Goal: Information Seeking & Learning: Check status

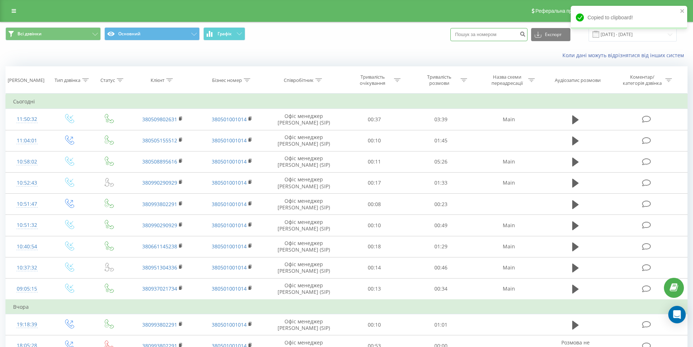
click at [467, 36] on input at bounding box center [488, 34] width 77 height 13
paste input "380990218931"
type input "380990218931"
click at [553, 36] on button "Експорт" at bounding box center [550, 34] width 39 height 13
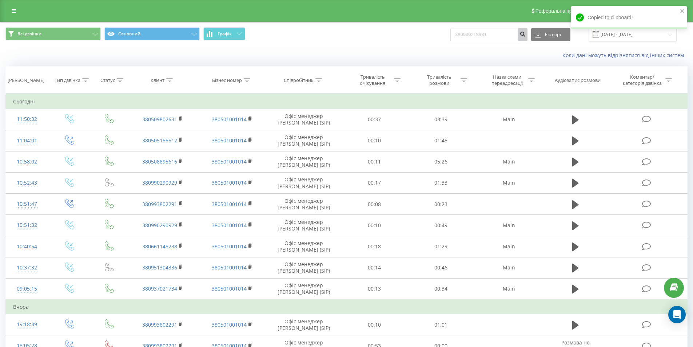
click at [526, 35] on icon "submit" at bounding box center [522, 33] width 6 height 4
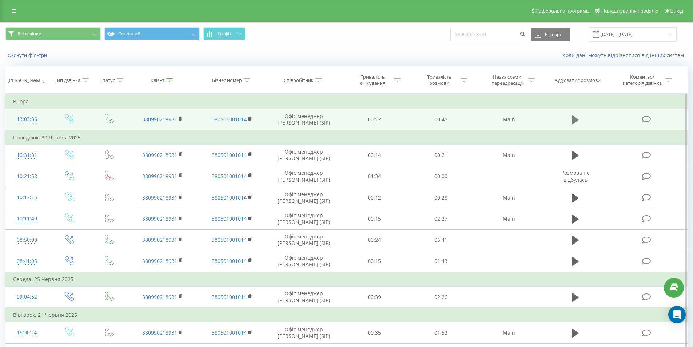
click at [576, 120] on icon at bounding box center [575, 119] width 7 height 9
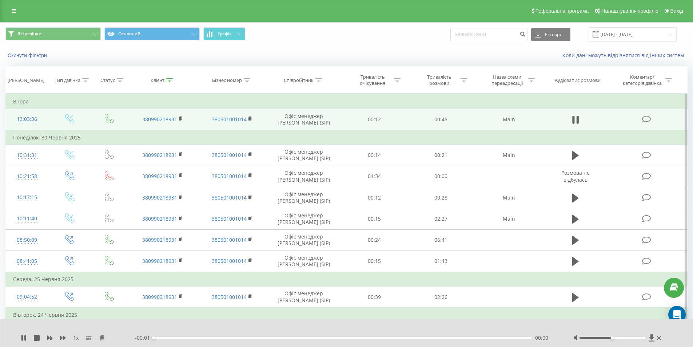
click at [635, 337] on div at bounding box center [611, 337] width 65 height 2
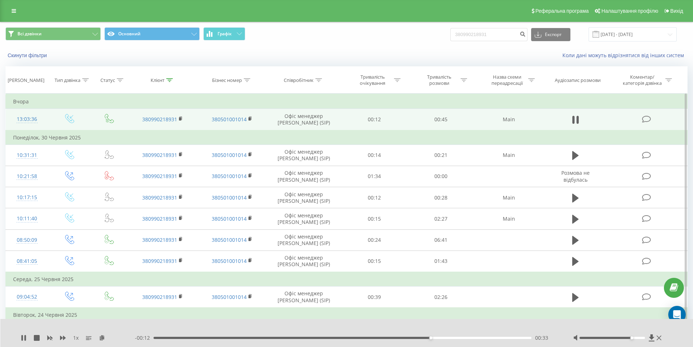
click at [306, 334] on div "- 00:12 00:33 00:33" at bounding box center [345, 337] width 420 height 7
click at [302, 338] on div "00:33" at bounding box center [342, 337] width 378 height 2
click at [576, 118] on icon at bounding box center [575, 120] width 7 height 10
